Goal: Browse casually

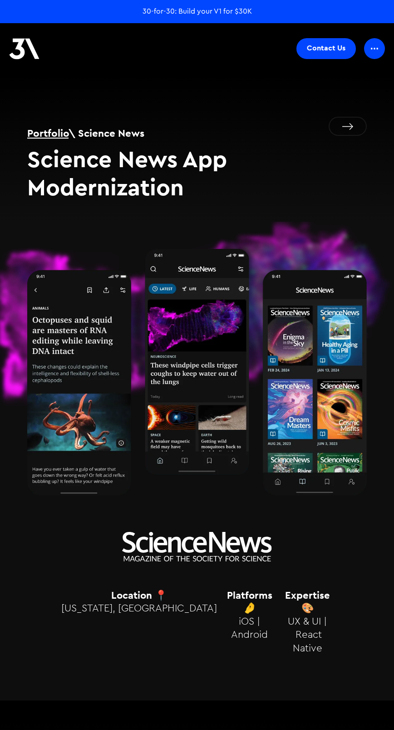
click at [348, 126] on h1 "Portfolio \ Science News" at bounding box center [197, 133] width 340 height 15
